Goal: Check status: Check status

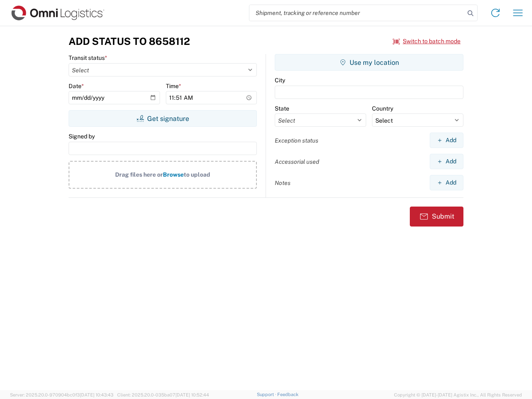
click at [357, 13] on input "search" at bounding box center [356, 13] width 215 height 16
click at [470, 13] on icon at bounding box center [470, 13] width 12 height 12
click at [495, 13] on icon at bounding box center [494, 12] width 13 height 13
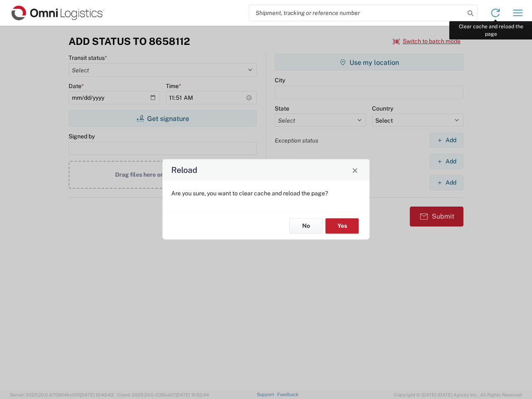
click at [518, 13] on div "Reload Are you sure, you want to clear cache and reload the page? No Yes" at bounding box center [266, 199] width 532 height 399
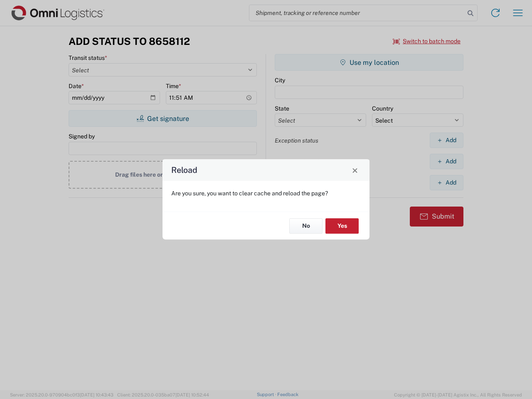
click at [427, 41] on div "Reload Are you sure, you want to clear cache and reload the page? No Yes" at bounding box center [266, 199] width 532 height 399
click at [162, 118] on div "Reload Are you sure, you want to clear cache and reload the page? No Yes" at bounding box center [266, 199] width 532 height 399
click at [369, 62] on div "Reload Are you sure, you want to clear cache and reload the page? No Yes" at bounding box center [266, 199] width 532 height 399
click at [446, 140] on div "Reload Are you sure, you want to clear cache and reload the page? No Yes" at bounding box center [266, 199] width 532 height 399
click at [446, 161] on div "Reload Are you sure, you want to clear cache and reload the page? No Yes" at bounding box center [266, 199] width 532 height 399
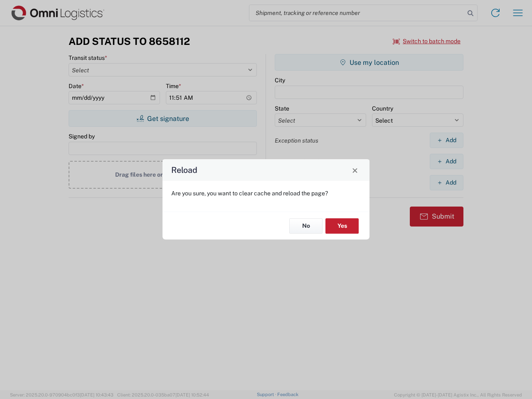
click at [446, 182] on div "Reload Are you sure, you want to clear cache and reload the page? No Yes" at bounding box center [266, 199] width 532 height 399
